Goal: Information Seeking & Learning: Learn about a topic

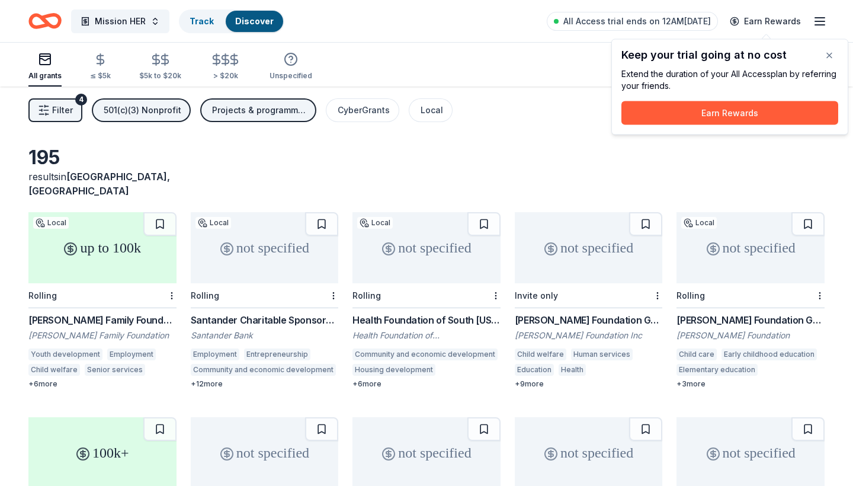
click at [251, 266] on div "not specified" at bounding box center [265, 247] width 148 height 71
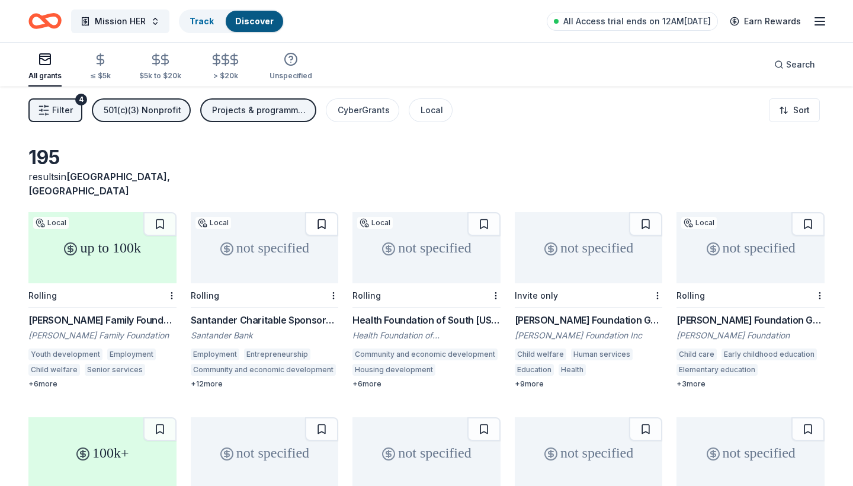
click at [317, 212] on button at bounding box center [321, 224] width 33 height 24
click at [162, 212] on button at bounding box center [159, 224] width 33 height 24
click at [401, 252] on div "not specified" at bounding box center [427, 247] width 148 height 71
click at [728, 246] on div "not specified" at bounding box center [751, 247] width 148 height 71
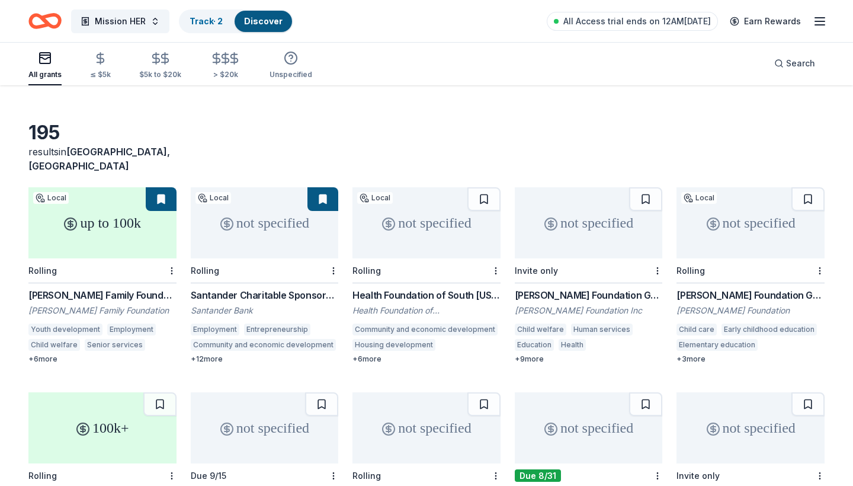
scroll to position [52, 0]
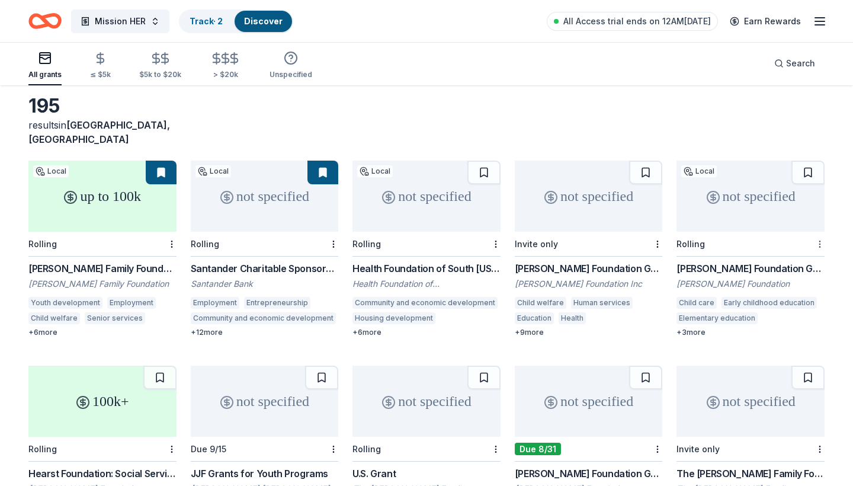
click at [821, 230] on html "Mission HER Track · 2 Discover All Access trial ends on 12AM, 8/16 Earn Rewards…" at bounding box center [426, 191] width 853 height 486
click at [804, 246] on div "Not interested" at bounding box center [782, 250] width 79 height 21
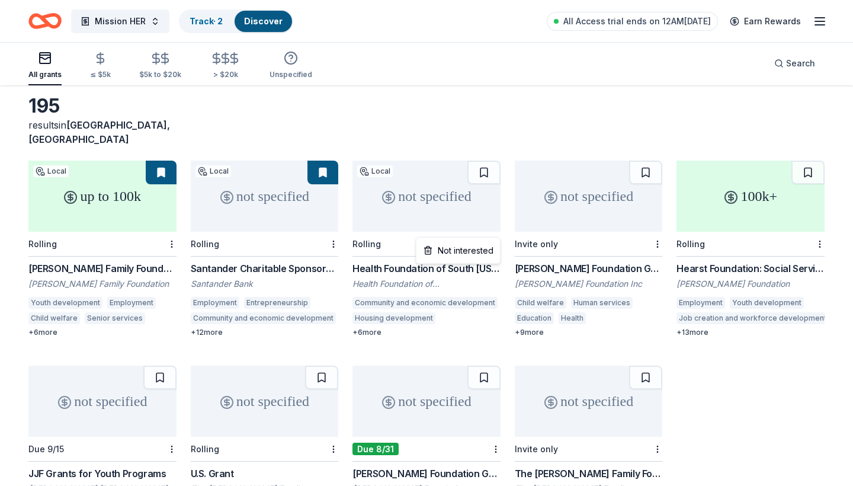
click at [494, 230] on html "Mission HER Track · 2 Discover All Access trial ends on 12AM, 8/16 Earn Rewards…" at bounding box center [426, 191] width 853 height 486
click at [481, 248] on div "Not interested" at bounding box center [458, 250] width 79 height 21
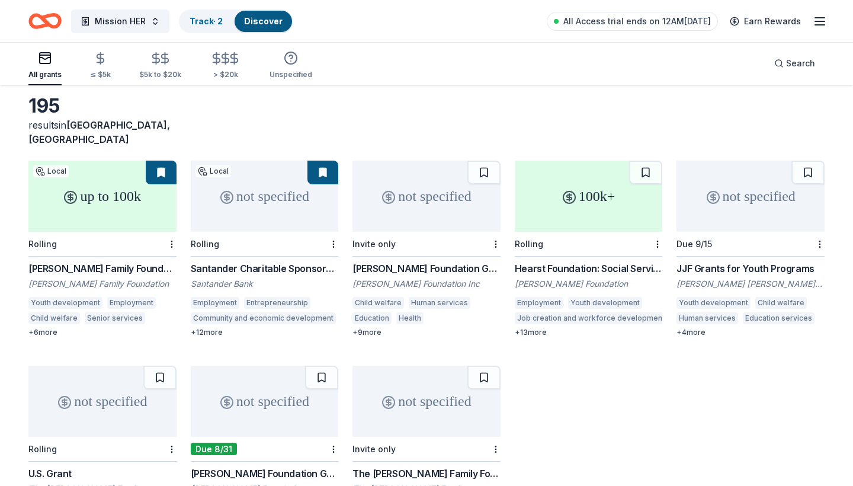
click at [558, 232] on div "Rolling" at bounding box center [589, 244] width 148 height 25
click at [654, 232] on html "Mission HER Track · 2 Discover All Access trial ends on 12AM, 8/16 Earn Rewards…" at bounding box center [426, 191] width 853 height 486
click at [646, 256] on div "Not interested" at bounding box center [620, 250] width 79 height 21
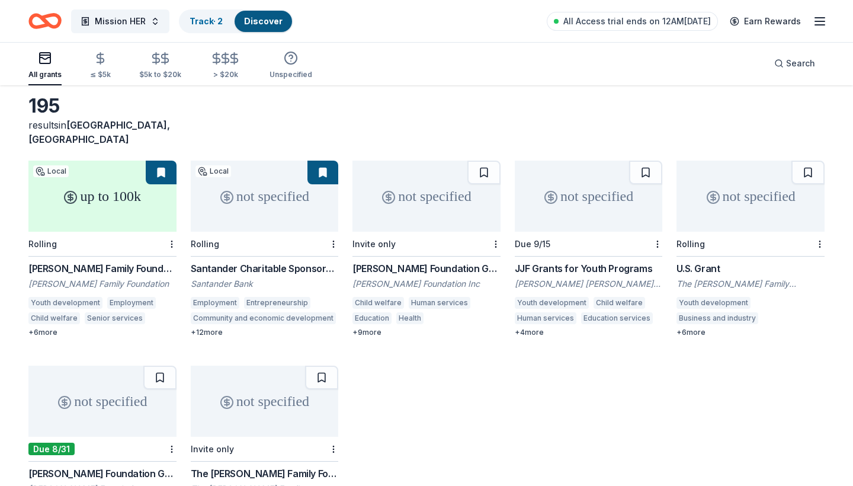
click at [734, 190] on div "not specified" at bounding box center [751, 196] width 148 height 71
click at [823, 232] on html "Mission HER Track · 2 Discover All Access trial ends on 12AM, 8/16 Earn Rewards…" at bounding box center [426, 191] width 853 height 486
click at [802, 248] on div "Not interested" at bounding box center [782, 250] width 79 height 21
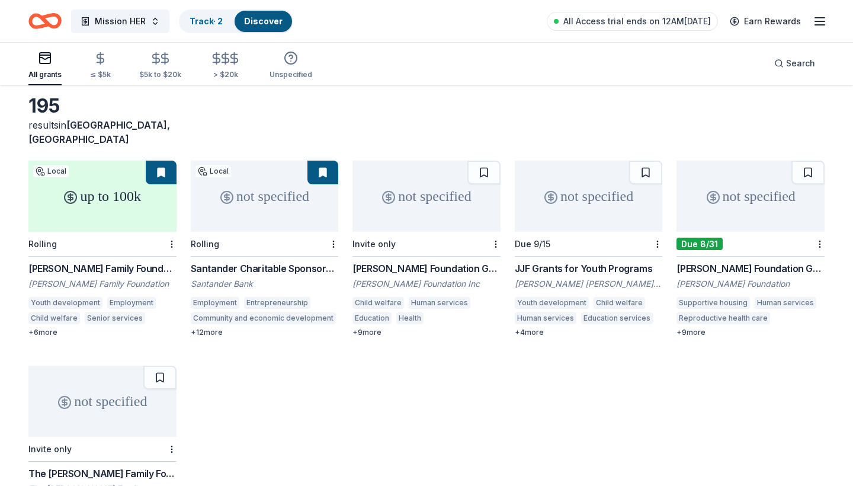
click at [585, 182] on div "not specified" at bounding box center [589, 196] width 148 height 71
click at [702, 191] on div "not specified" at bounding box center [751, 196] width 148 height 71
click at [822, 230] on html "Mission HER Track · 3 Discover All Access trial ends on 12AM, 8/16 Earn Rewards…" at bounding box center [426, 191] width 853 height 486
click at [800, 246] on div "Not interested" at bounding box center [782, 250] width 79 height 21
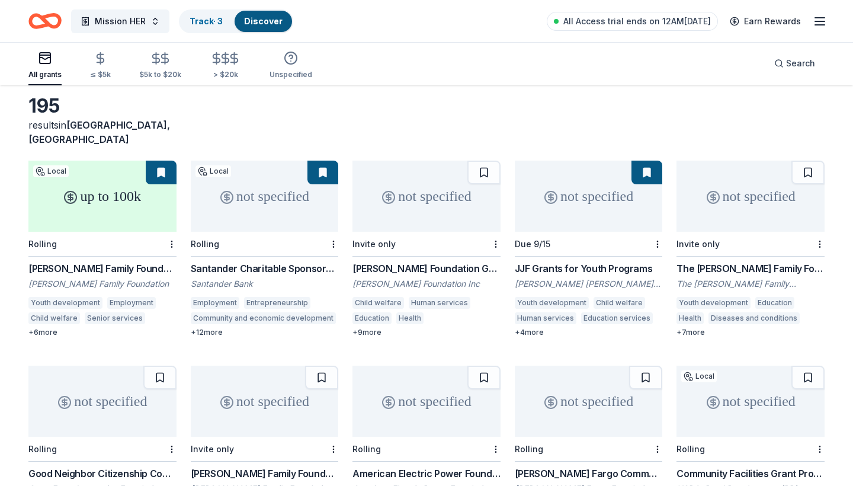
click at [732, 232] on div "Invite only" at bounding box center [751, 244] width 148 height 25
click at [817, 232] on html "Mission HER Track · 3 Discover All Access trial ends on 12AM, 8/16 Earn Rewards…" at bounding box center [426, 191] width 853 height 486
click at [787, 253] on div "Not interested" at bounding box center [782, 250] width 79 height 21
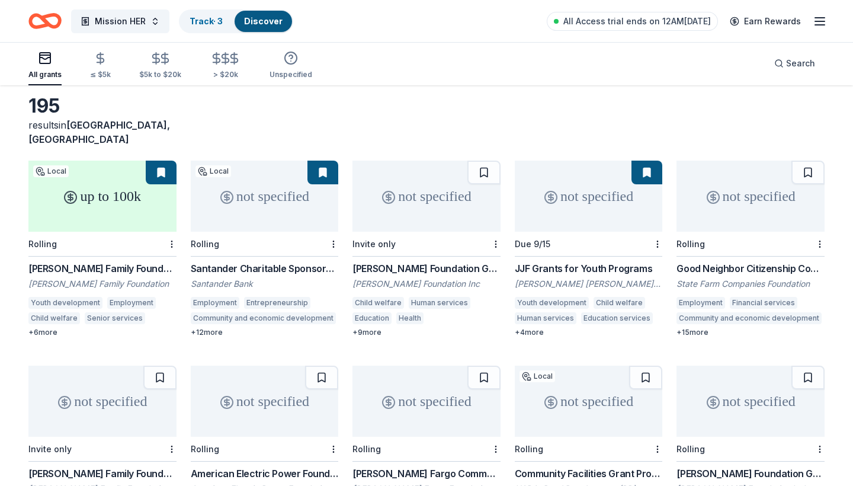
click at [754, 192] on div "not specified" at bounding box center [751, 196] width 148 height 71
click at [810, 161] on button at bounding box center [808, 173] width 33 height 24
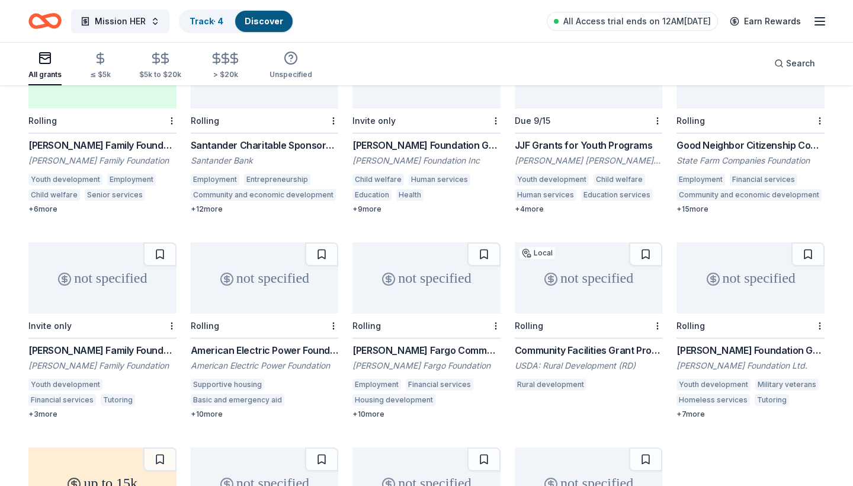
scroll to position [175, 0]
click at [172, 290] on html "Mission HER Track · 4 Discover All Access trial ends on 12AM, 8/16 Earn Rewards…" at bounding box center [426, 68] width 853 height 486
click at [164, 312] on div "Not interested" at bounding box center [133, 311] width 79 height 21
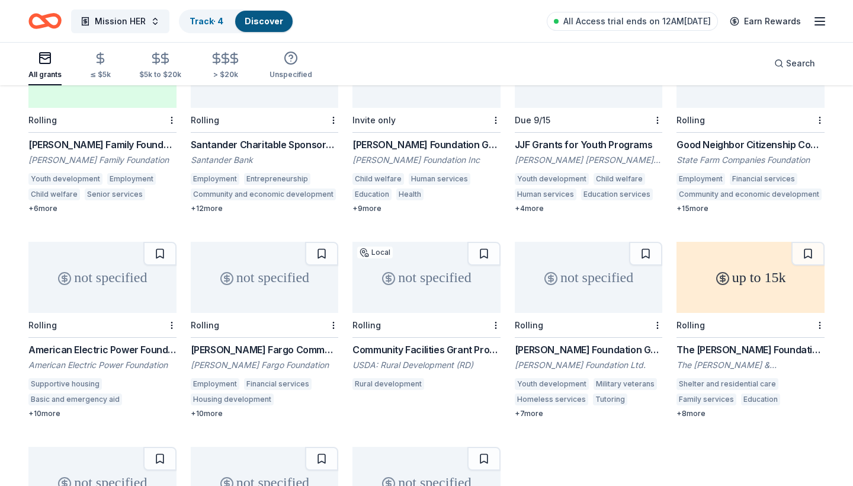
click at [95, 262] on div "not specified" at bounding box center [102, 277] width 148 height 71
click at [174, 290] on html "Mission HER Track · 4 Discover All Access trial ends on 12AM, 8/16 Earn Rewards…" at bounding box center [426, 68] width 853 height 486
click at [168, 308] on div "Not interested" at bounding box center [133, 311] width 79 height 21
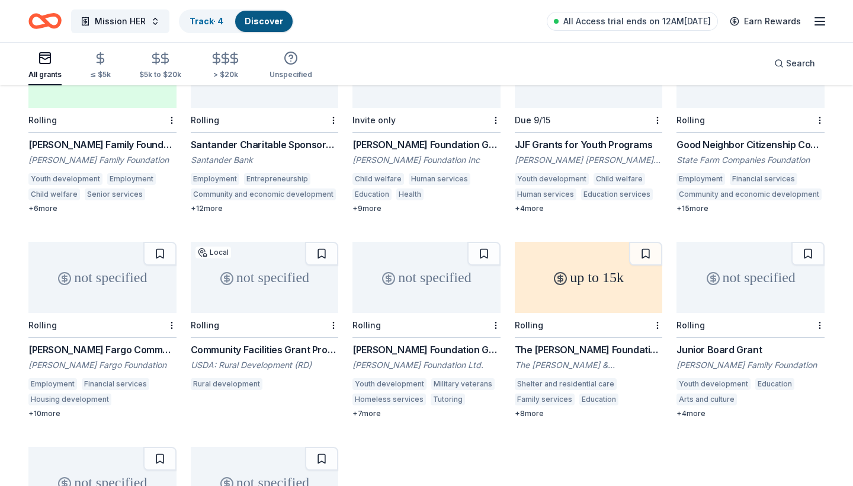
click at [130, 274] on div "not specified" at bounding box center [102, 277] width 148 height 71
click at [156, 242] on button at bounding box center [159, 254] width 33 height 24
click at [305, 306] on div "not specified Local Rolling Community Facilities Grant Program in Florida USDA:…" at bounding box center [265, 318] width 148 height 152
click at [435, 313] on div "Rolling" at bounding box center [427, 325] width 148 height 25
click at [495, 288] on html "Mission HER Track · 6 Discover All Access trial ends on 12AM, 8/16 Earn Rewards…" at bounding box center [426, 68] width 853 height 486
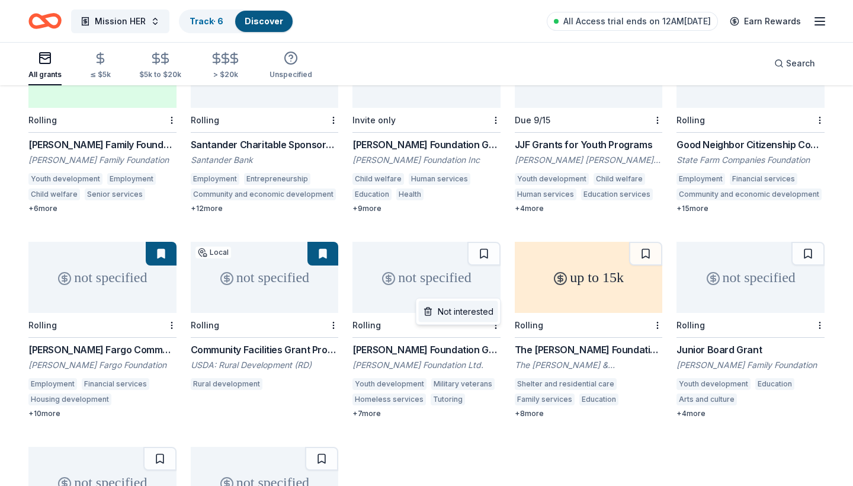
click at [488, 309] on div "Not interested" at bounding box center [458, 311] width 79 height 21
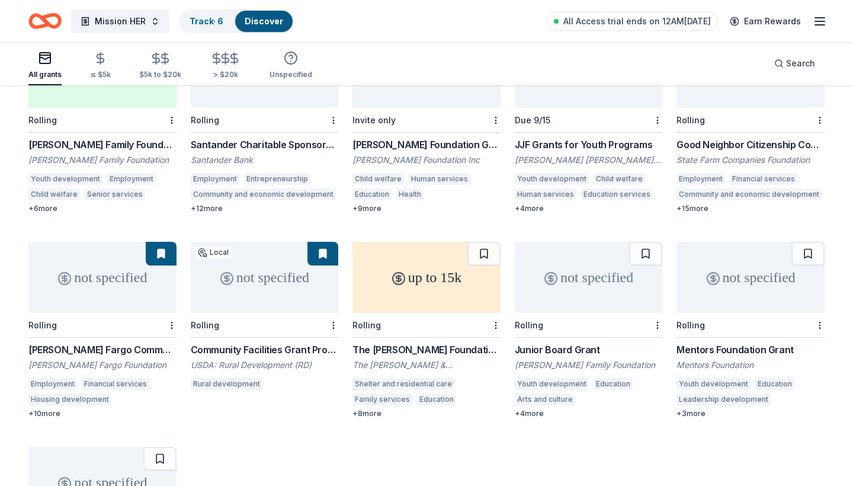
click at [467, 269] on div "up to 15k" at bounding box center [427, 277] width 148 height 71
click at [484, 242] on button at bounding box center [483, 254] width 33 height 24
click at [584, 262] on div "not specified" at bounding box center [589, 277] width 148 height 71
click at [643, 242] on button at bounding box center [645, 254] width 33 height 24
click at [698, 242] on div "not specified" at bounding box center [751, 277] width 148 height 71
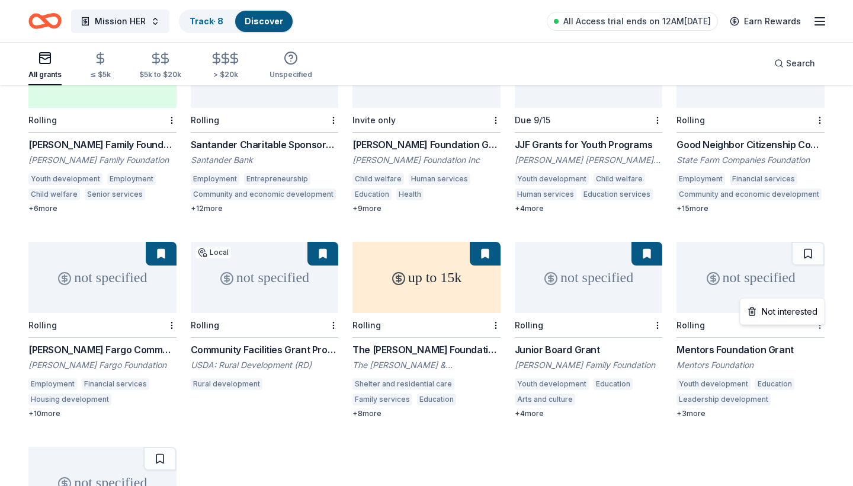
click at [819, 292] on html "Mission HER Track · 8 Discover All Access trial ends on 12AM, 8/16 Earn Rewards…" at bounding box center [426, 68] width 853 height 486
click at [808, 303] on div "Not interested" at bounding box center [782, 311] width 79 height 21
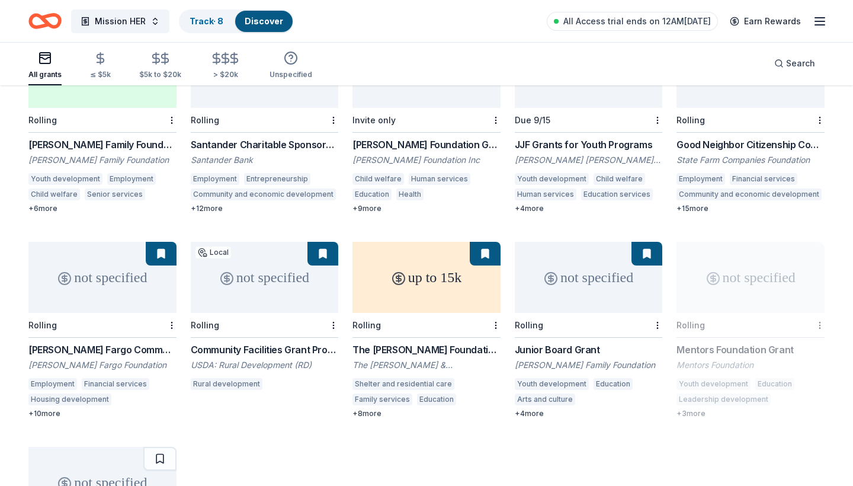
scroll to position [164, 0]
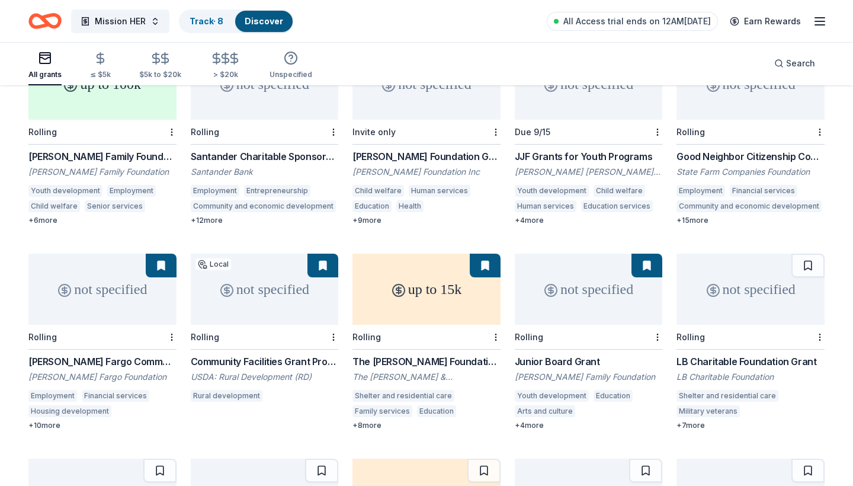
click at [718, 268] on div "not specified" at bounding box center [751, 289] width 148 height 71
click at [806, 254] on button at bounding box center [808, 266] width 33 height 24
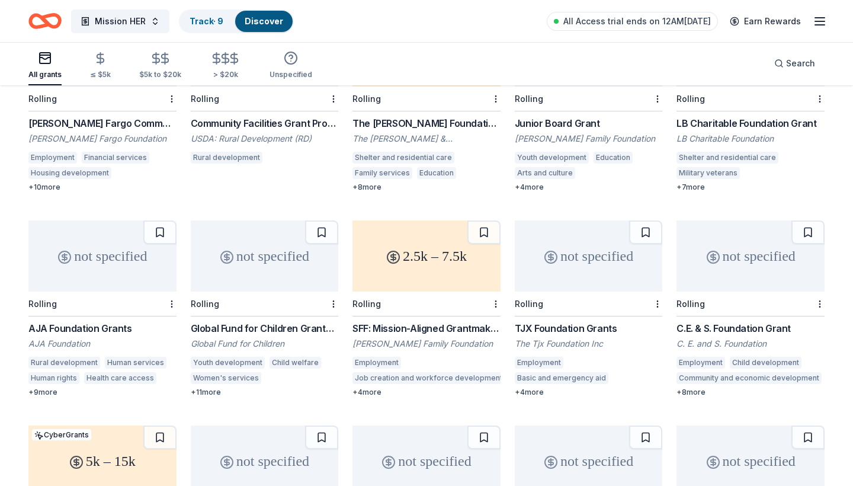
scroll to position [440, 0]
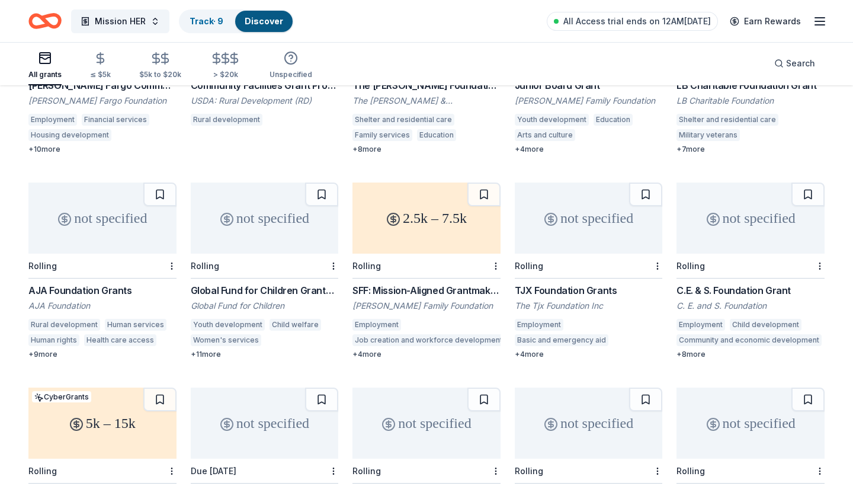
click at [68, 204] on div "not specified" at bounding box center [102, 217] width 148 height 71
click at [155, 249] on div "Not interested" at bounding box center [133, 247] width 79 height 21
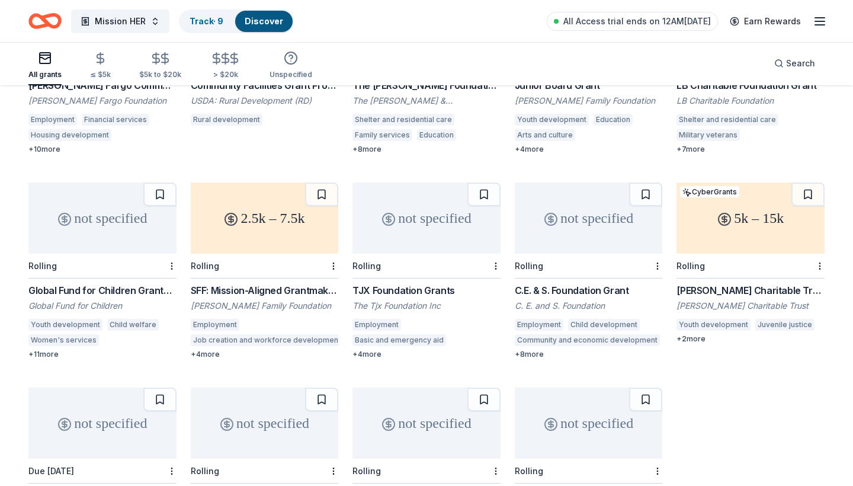
click at [152, 193] on div "not specified" at bounding box center [102, 217] width 148 height 71
click at [170, 247] on div "Not interested" at bounding box center [133, 247] width 79 height 21
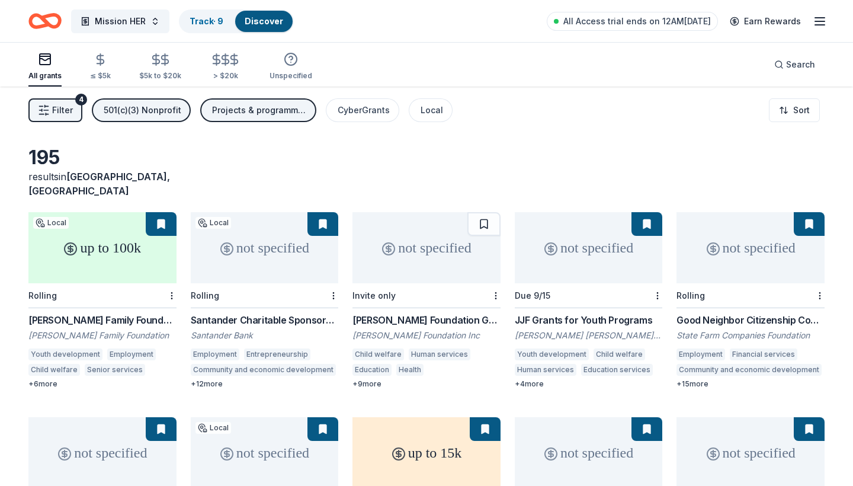
scroll to position [0, 0]
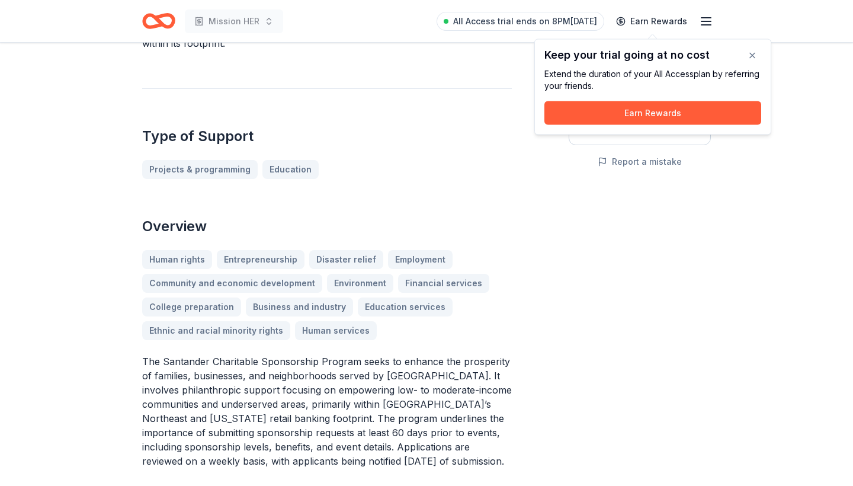
scroll to position [162, 0]
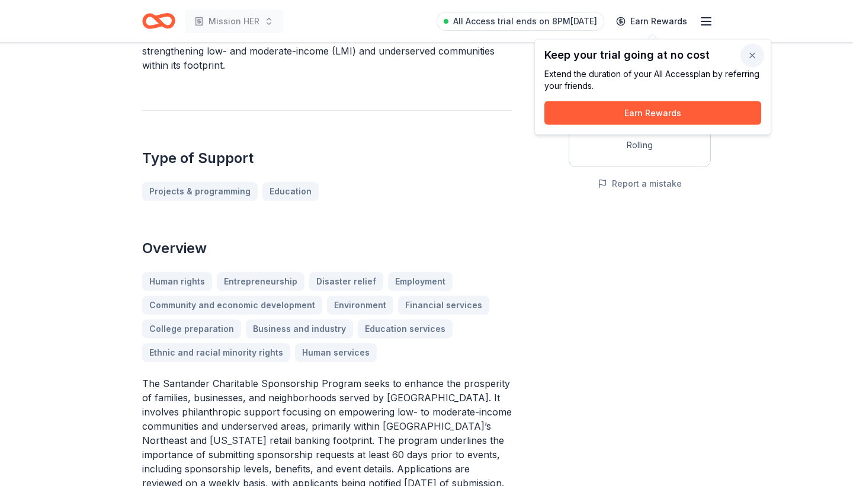
click at [753, 54] on button "button" at bounding box center [753, 56] width 24 height 24
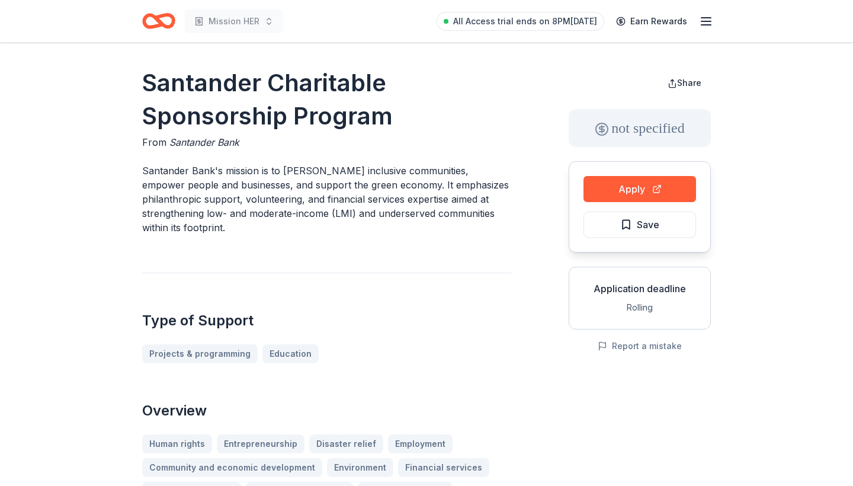
scroll to position [0, 0]
click at [640, 182] on button "Apply" at bounding box center [640, 189] width 113 height 26
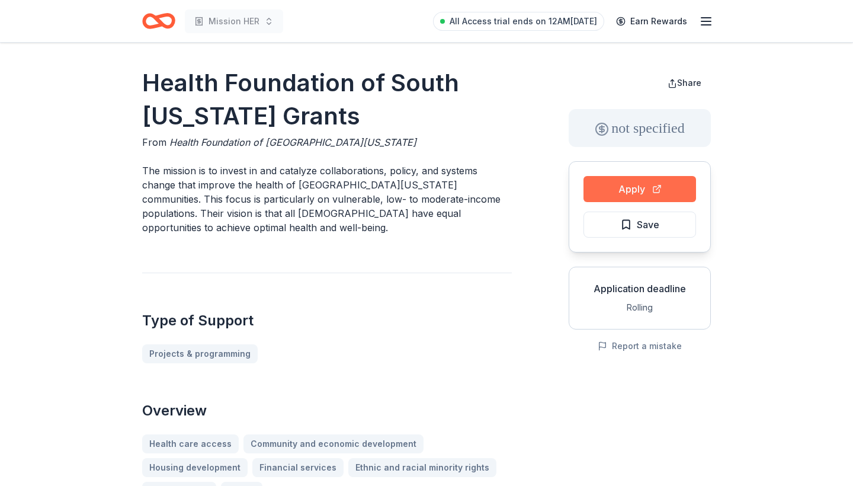
click at [621, 187] on button "Apply" at bounding box center [640, 189] width 113 height 26
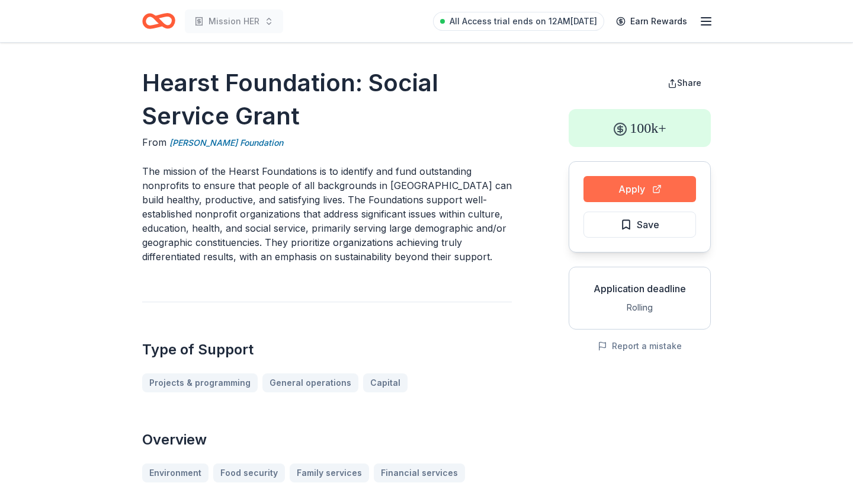
click at [659, 182] on button "Apply" at bounding box center [640, 189] width 113 height 26
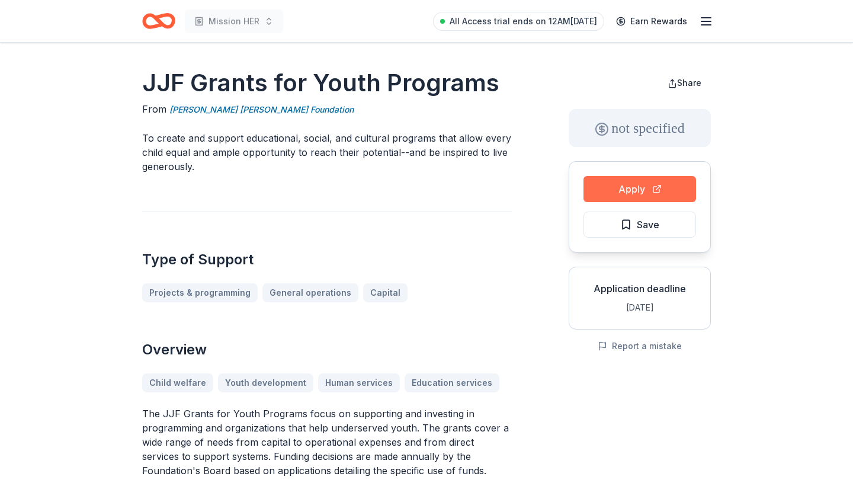
click at [623, 180] on button "Apply" at bounding box center [640, 189] width 113 height 26
click at [625, 231] on span "Save" at bounding box center [639, 224] width 39 height 15
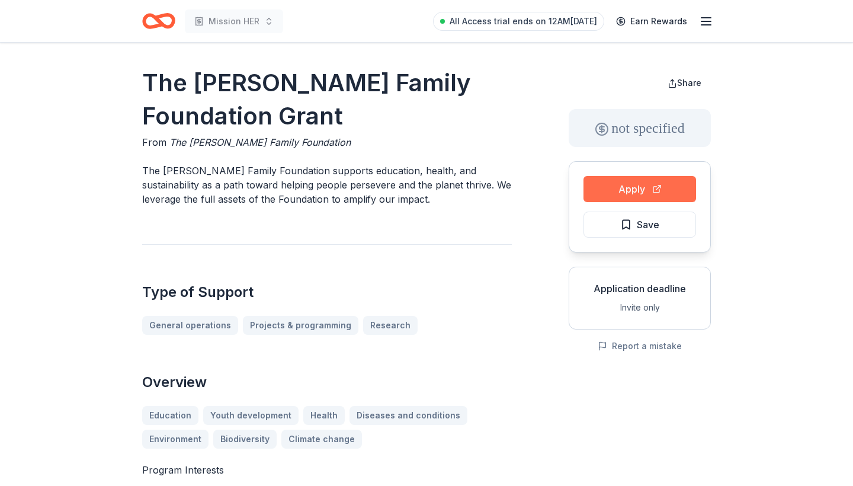
click at [595, 194] on button "Apply" at bounding box center [640, 189] width 113 height 26
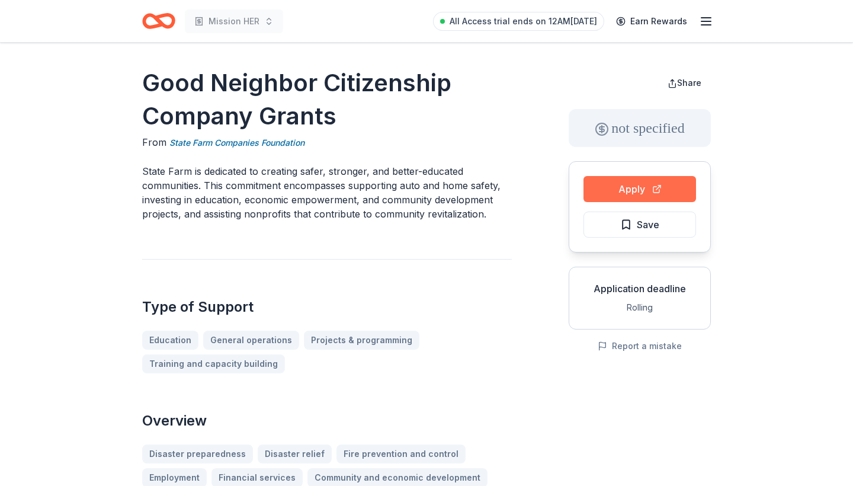
click at [604, 185] on button "Apply" at bounding box center [640, 189] width 113 height 26
click at [625, 187] on button "Apply" at bounding box center [640, 189] width 113 height 26
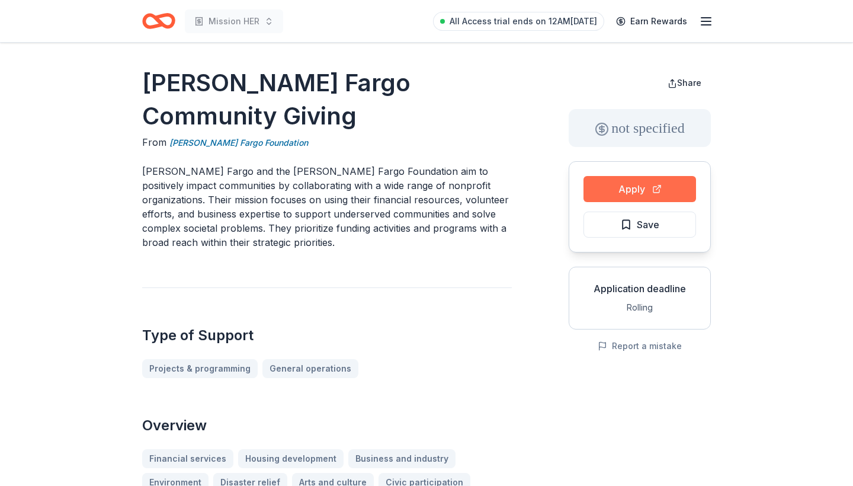
click at [625, 196] on button "Apply" at bounding box center [640, 189] width 113 height 26
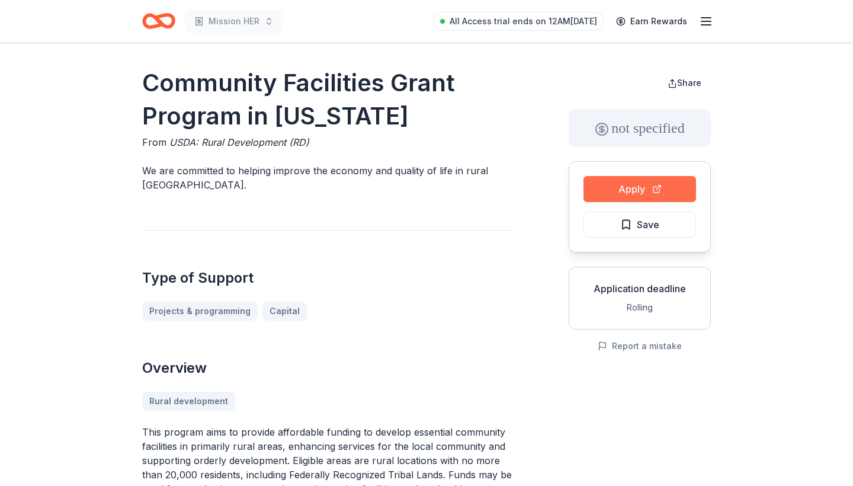
click at [597, 201] on button "Apply" at bounding box center [640, 189] width 113 height 26
click at [602, 224] on button "Save" at bounding box center [640, 225] width 113 height 26
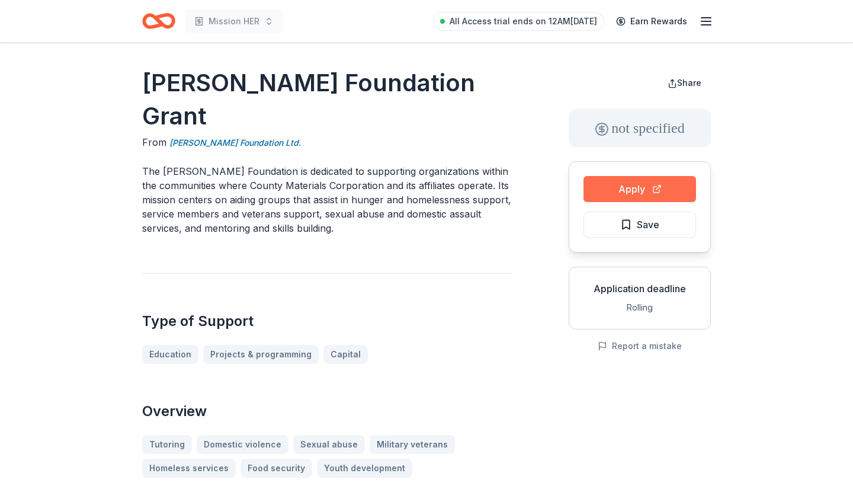
click at [627, 193] on button "Apply" at bounding box center [640, 189] width 113 height 26
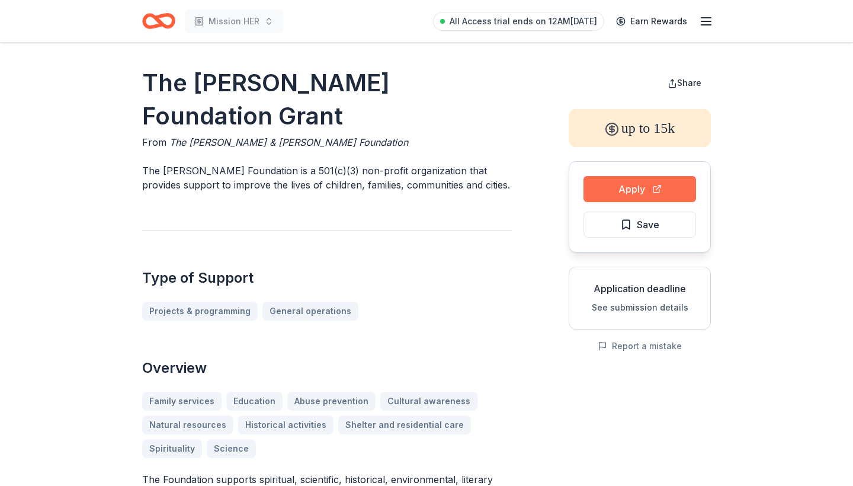
click at [622, 189] on button "Apply" at bounding box center [640, 189] width 113 height 26
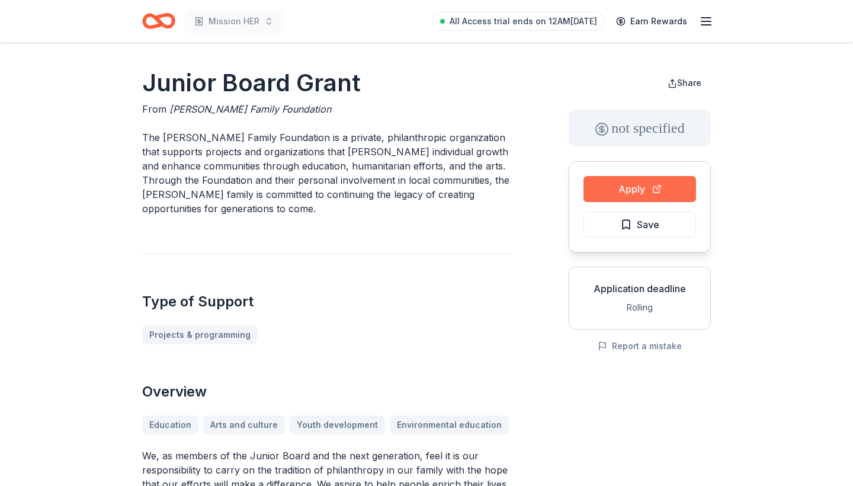
click at [613, 196] on button "Apply" at bounding box center [640, 189] width 113 height 26
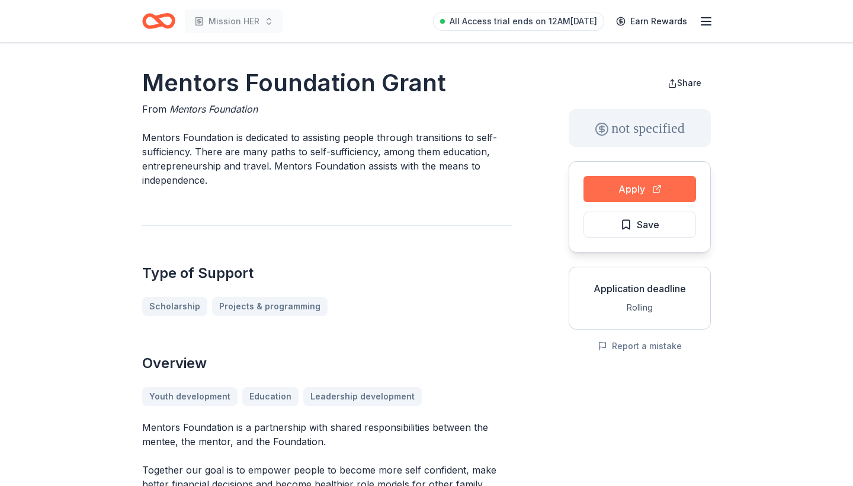
click at [630, 184] on button "Apply" at bounding box center [640, 189] width 113 height 26
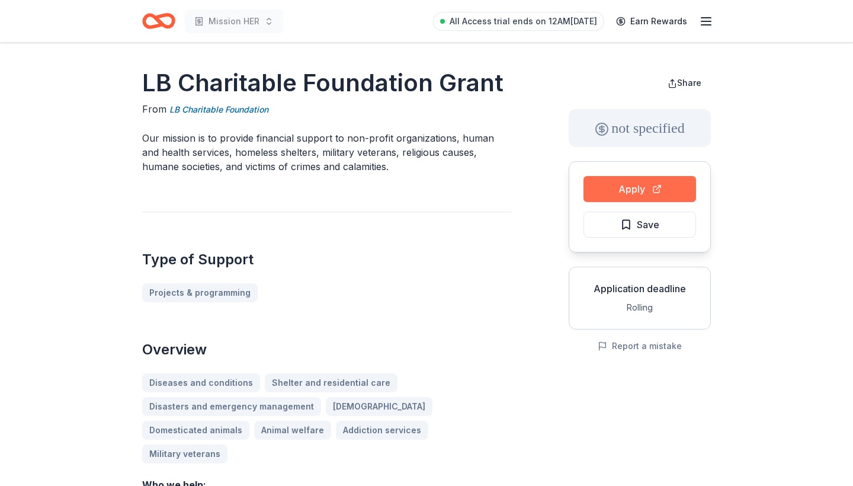
click at [643, 196] on button "Apply" at bounding box center [640, 189] width 113 height 26
click at [613, 199] on button "Apply" at bounding box center [640, 189] width 113 height 26
drag, startPoint x: 499, startPoint y: 87, endPoint x: 165, endPoint y: 77, distance: 333.7
click at [165, 77] on h1 "LB Charitable Foundation Grant" at bounding box center [327, 82] width 370 height 33
